Goal: Check status: Check status

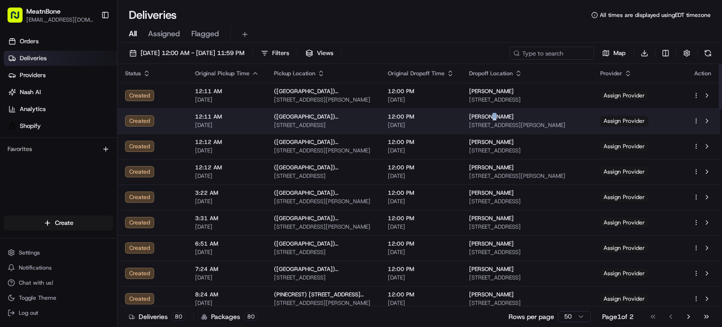
click at [497, 120] on div "Stephany Ronderos 5120 Orduna Dr, Coral Gables, FL 33146, USA" at bounding box center [527, 121] width 116 height 16
click at [144, 119] on div "Created" at bounding box center [152, 120] width 55 height 11
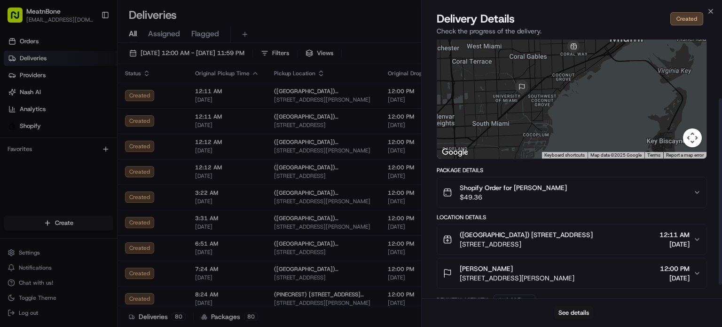
scroll to position [100, 0]
